Goal: Task Accomplishment & Management: Complete application form

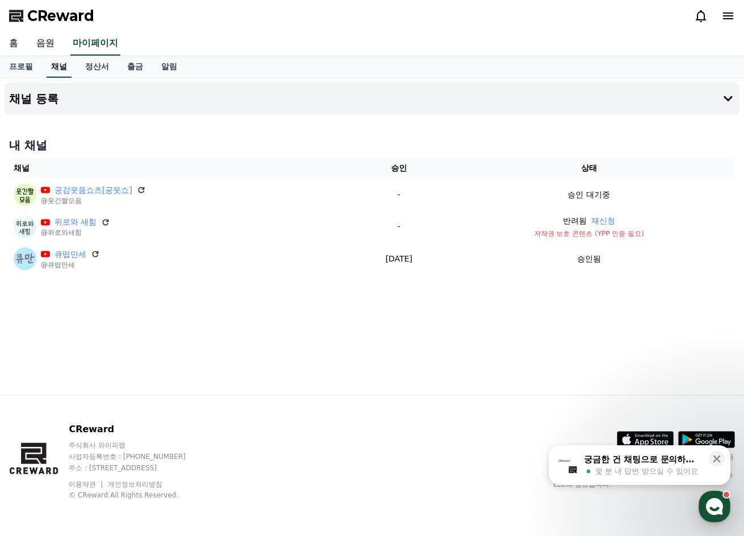
click at [62, 71] on link "채널" at bounding box center [59, 67] width 25 height 22
click at [44, 104] on h4 "채널 등록" at bounding box center [33, 98] width 49 height 12
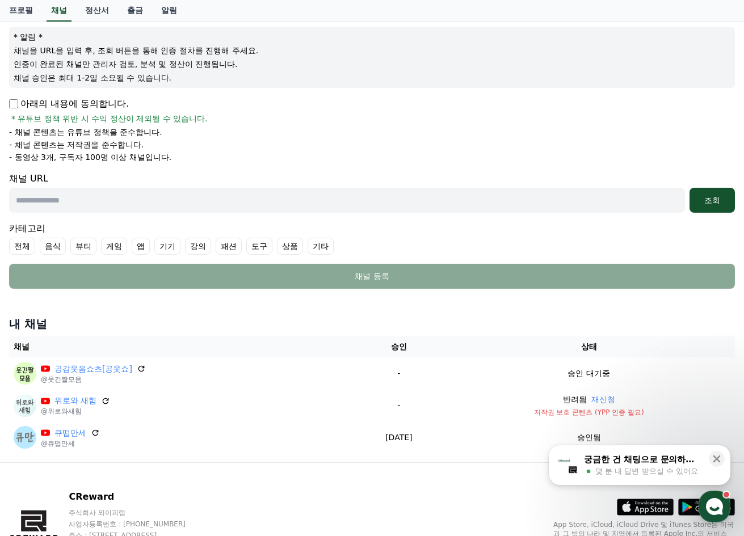
scroll to position [151, 0]
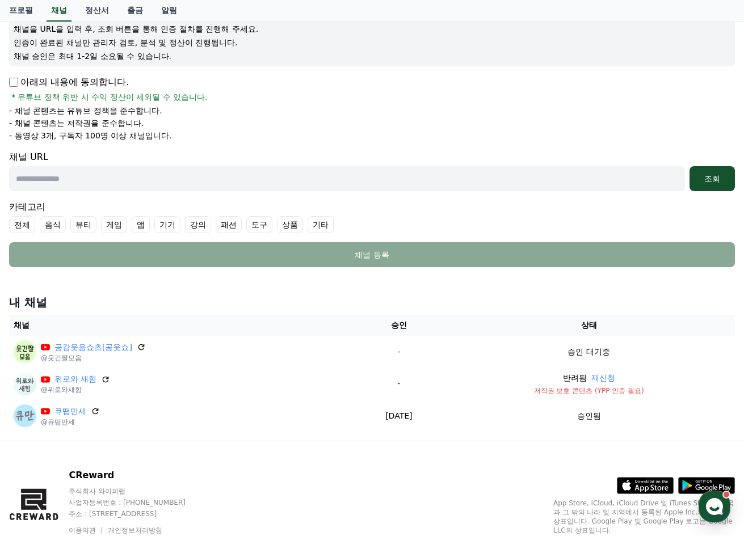
click at [325, 223] on label "기타" at bounding box center [320, 224] width 26 height 17
click at [163, 177] on input "text" at bounding box center [346, 178] width 675 height 25
paste input "**********"
type input "**********"
click at [722, 181] on div "조회" at bounding box center [712, 178] width 36 height 11
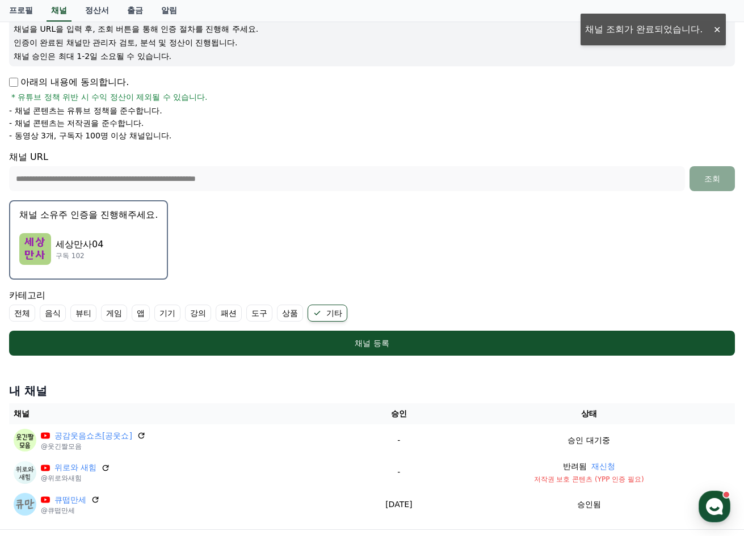
click at [77, 242] on p "세상만사04" at bounding box center [80, 245] width 48 height 14
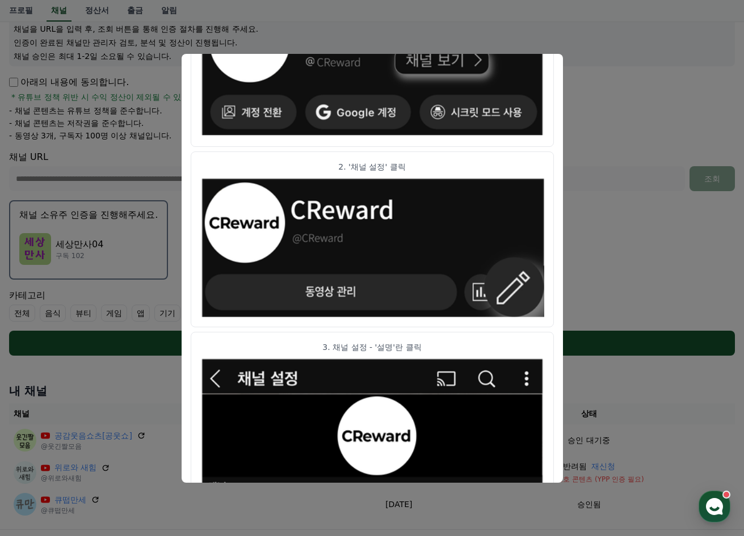
scroll to position [0, 0]
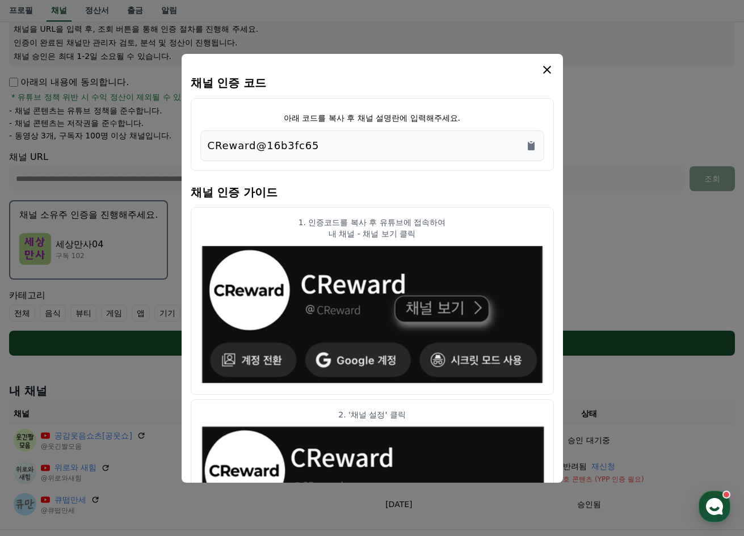
drag, startPoint x: 318, startPoint y: 140, endPoint x: 207, endPoint y: 147, distance: 110.8
click at [208, 147] on div "CReward@16b3fc65" at bounding box center [372, 146] width 329 height 16
copy p "CReward@16b3fc65"
click at [549, 73] on icon "modal" at bounding box center [547, 70] width 8 height 8
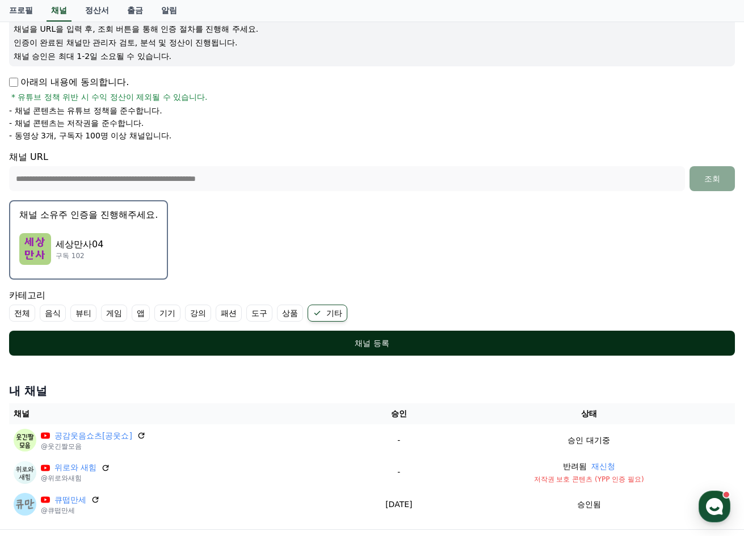
click at [370, 343] on div "채널 등록" at bounding box center [372, 342] width 680 height 11
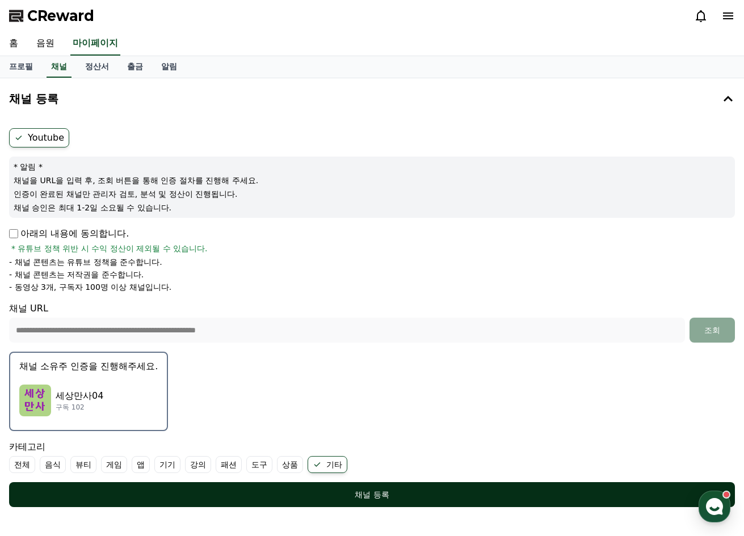
click at [371, 491] on div "채널 등록" at bounding box center [372, 494] width 680 height 11
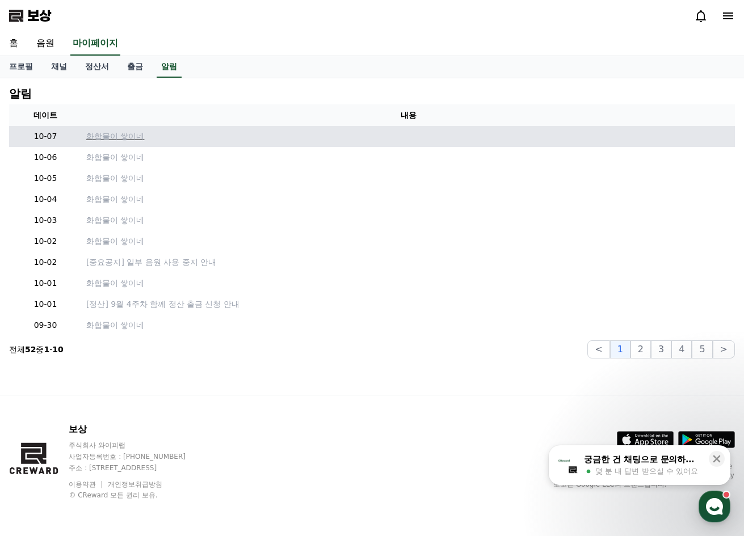
click at [131, 138] on font "화합물이 쌓이네" at bounding box center [115, 136] width 58 height 9
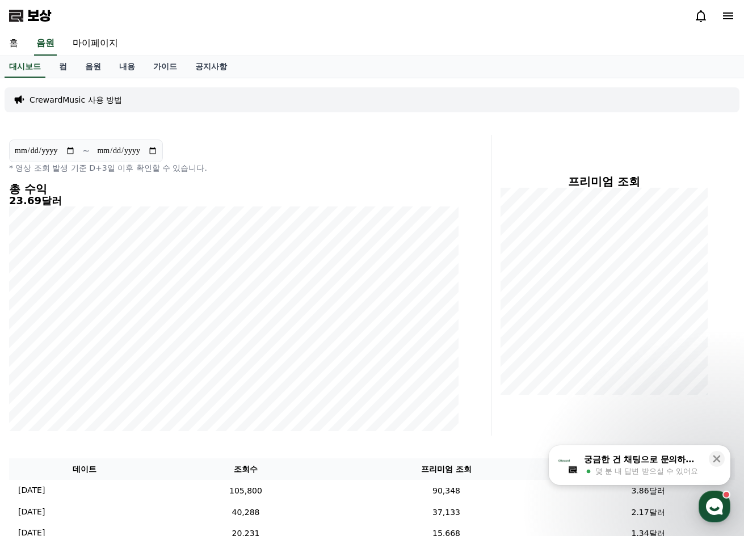
scroll to position [151, 0]
